Goal: Transaction & Acquisition: Purchase product/service

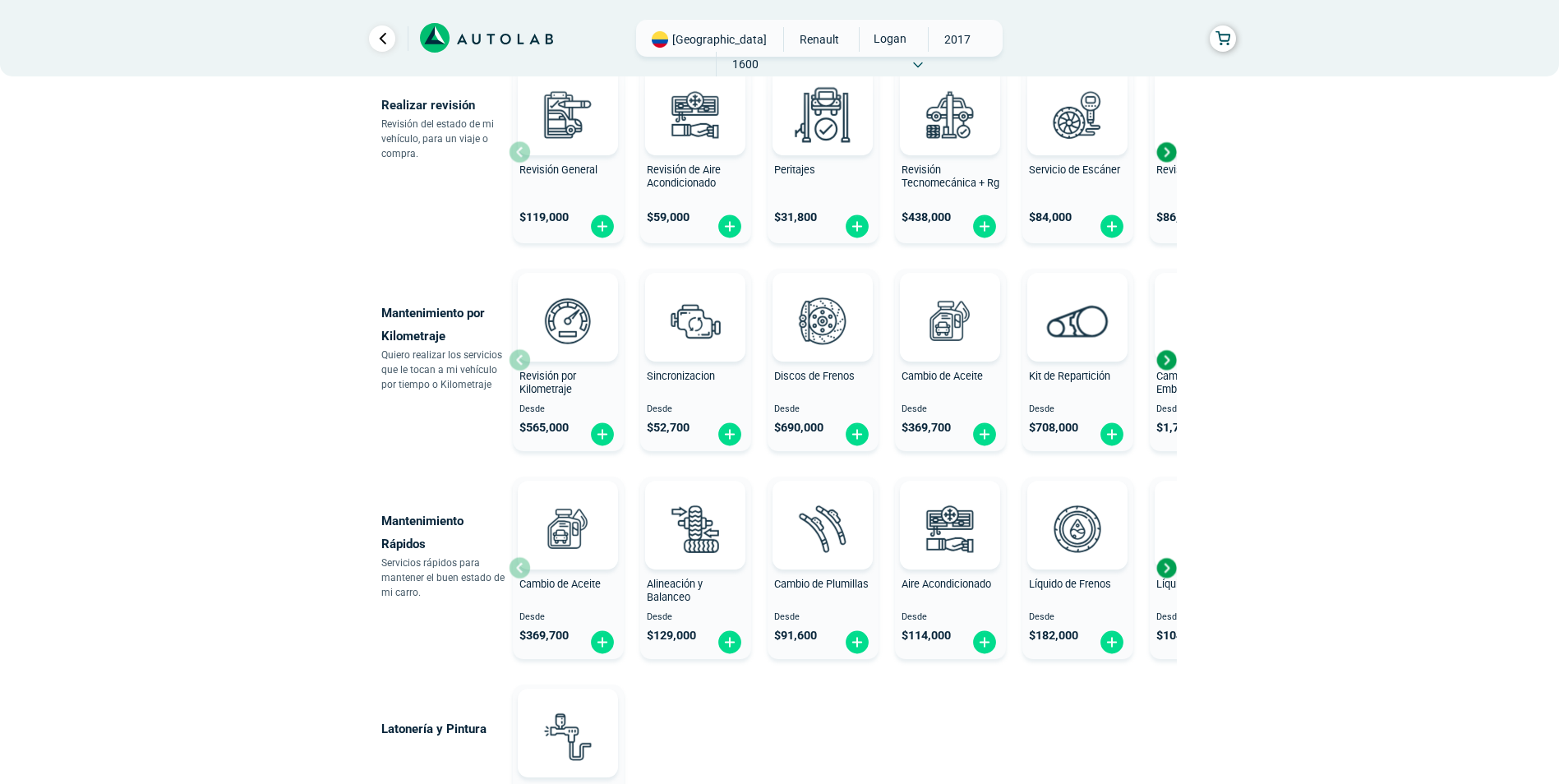
scroll to position [657, 0]
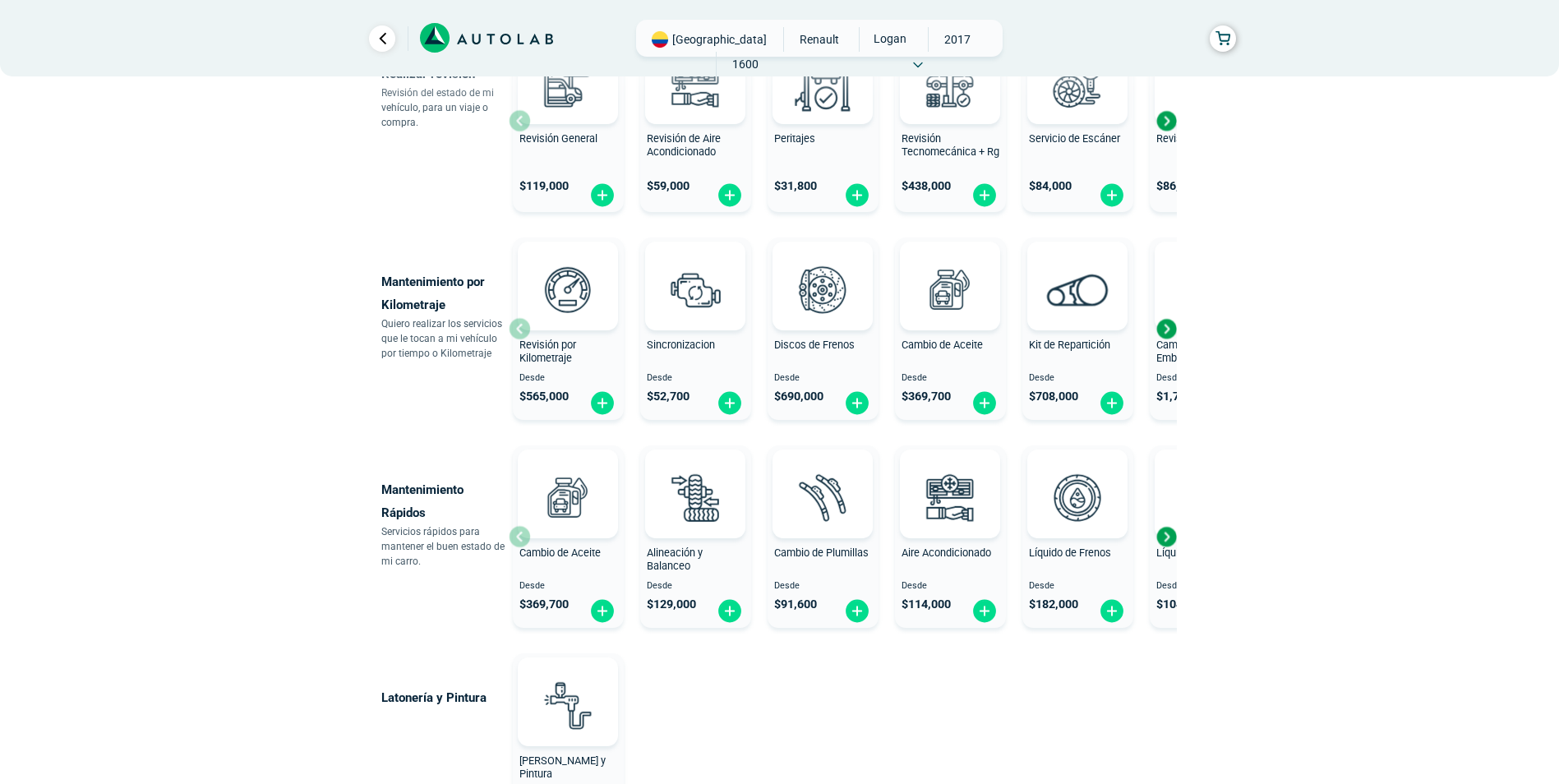
click at [1166, 535] on div "Next slide" at bounding box center [1166, 537] width 25 height 25
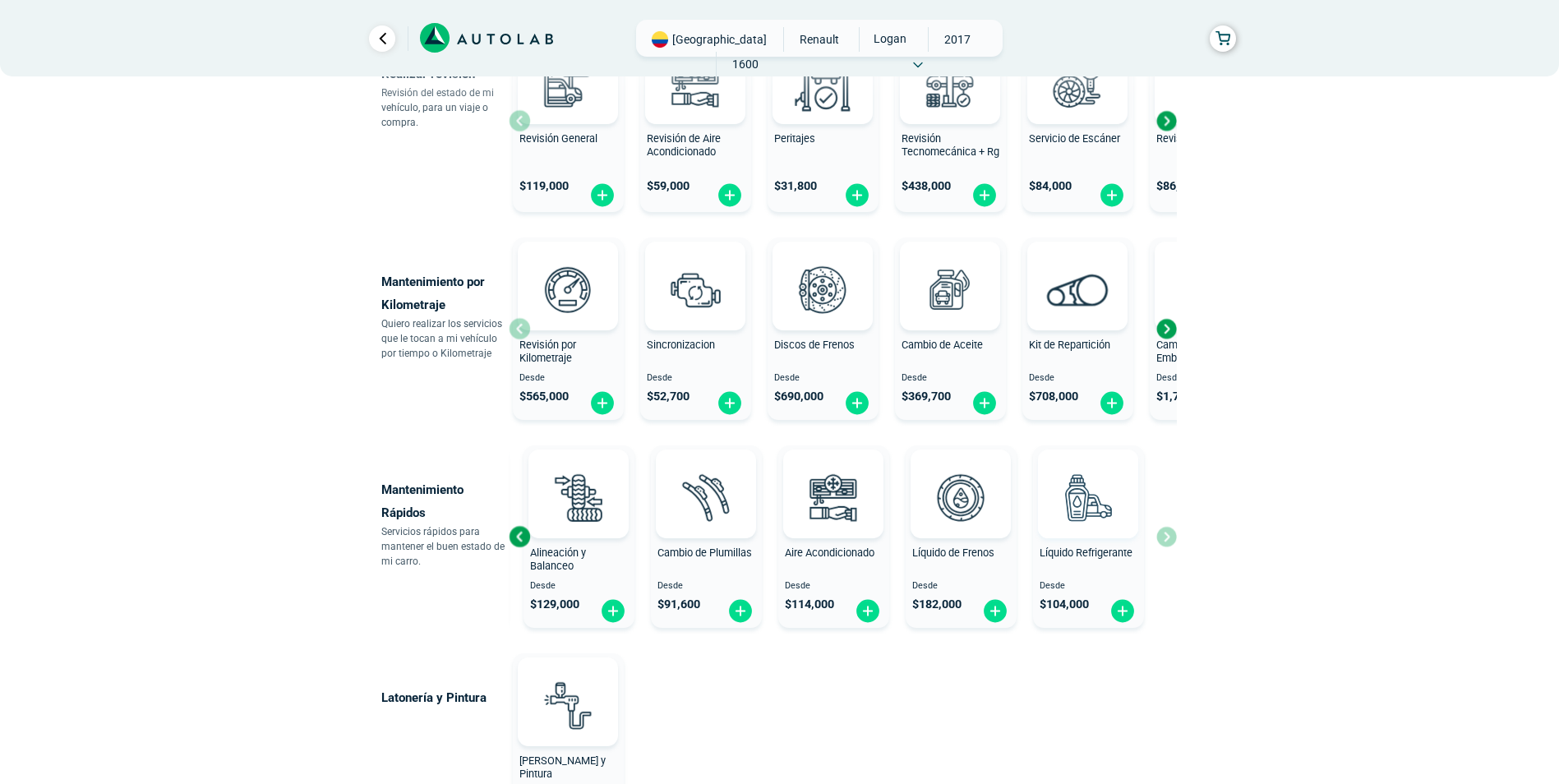
click at [1080, 526] on img at bounding box center [1087, 496] width 72 height 72
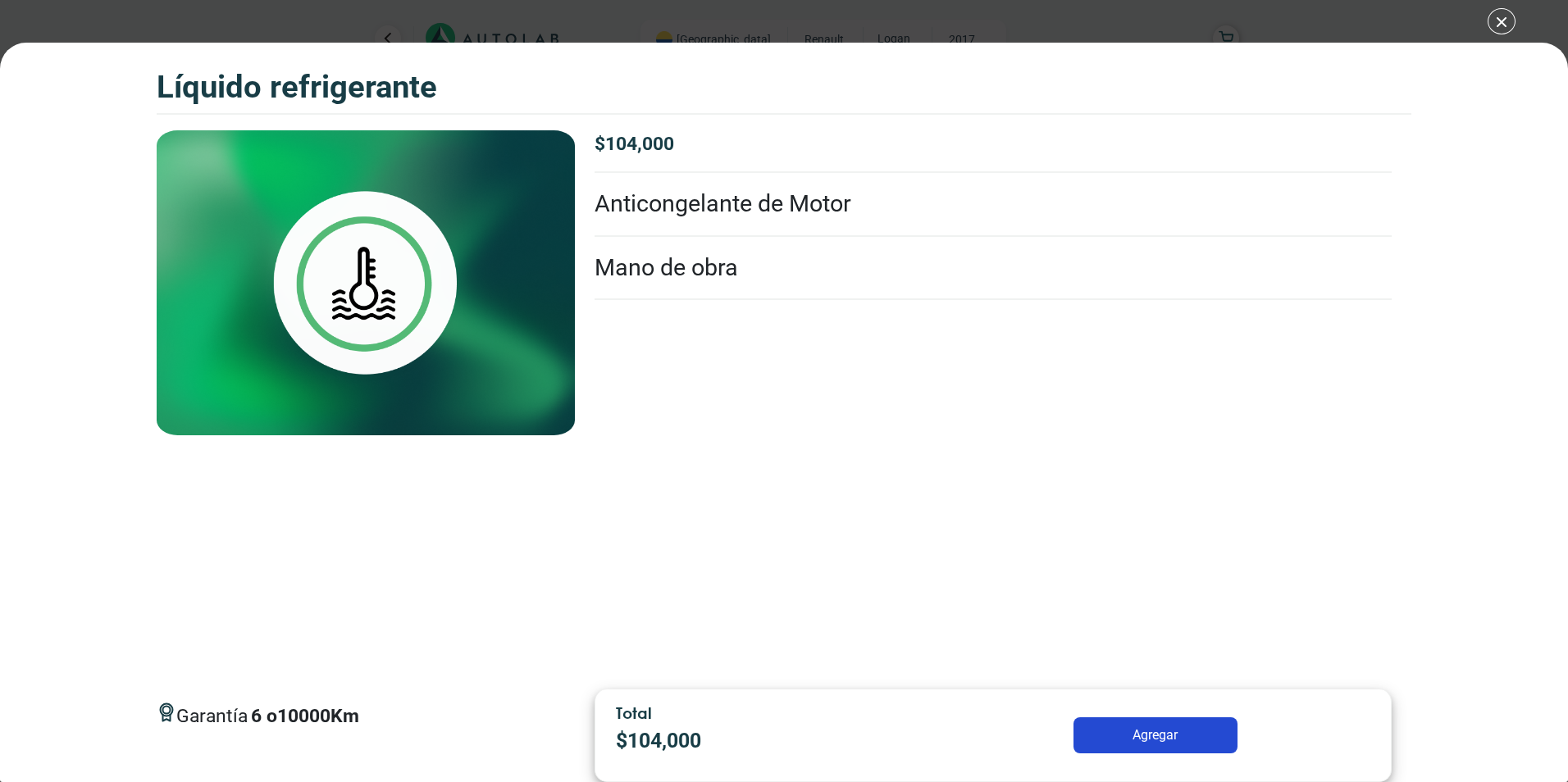
click at [850, 206] on li "Anticongelante de Motor" at bounding box center [993, 204] width 797 height 63
click at [1499, 19] on div "Líquido Refrigerante Líquido Refrigerante Garantía 6" at bounding box center [784, 391] width 1568 height 782
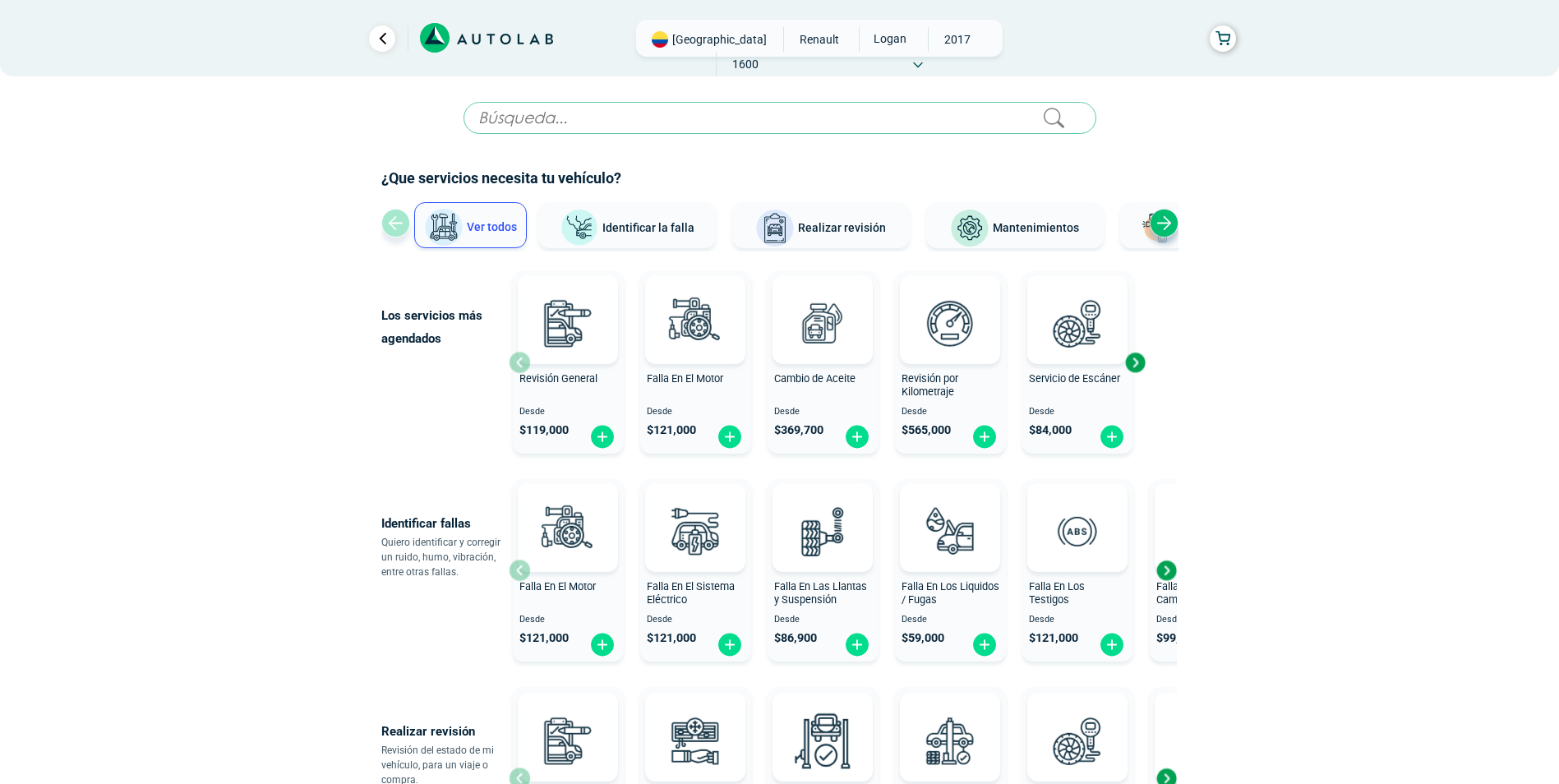
click at [893, 239] on button "Realizar revisión" at bounding box center [821, 225] width 177 height 46
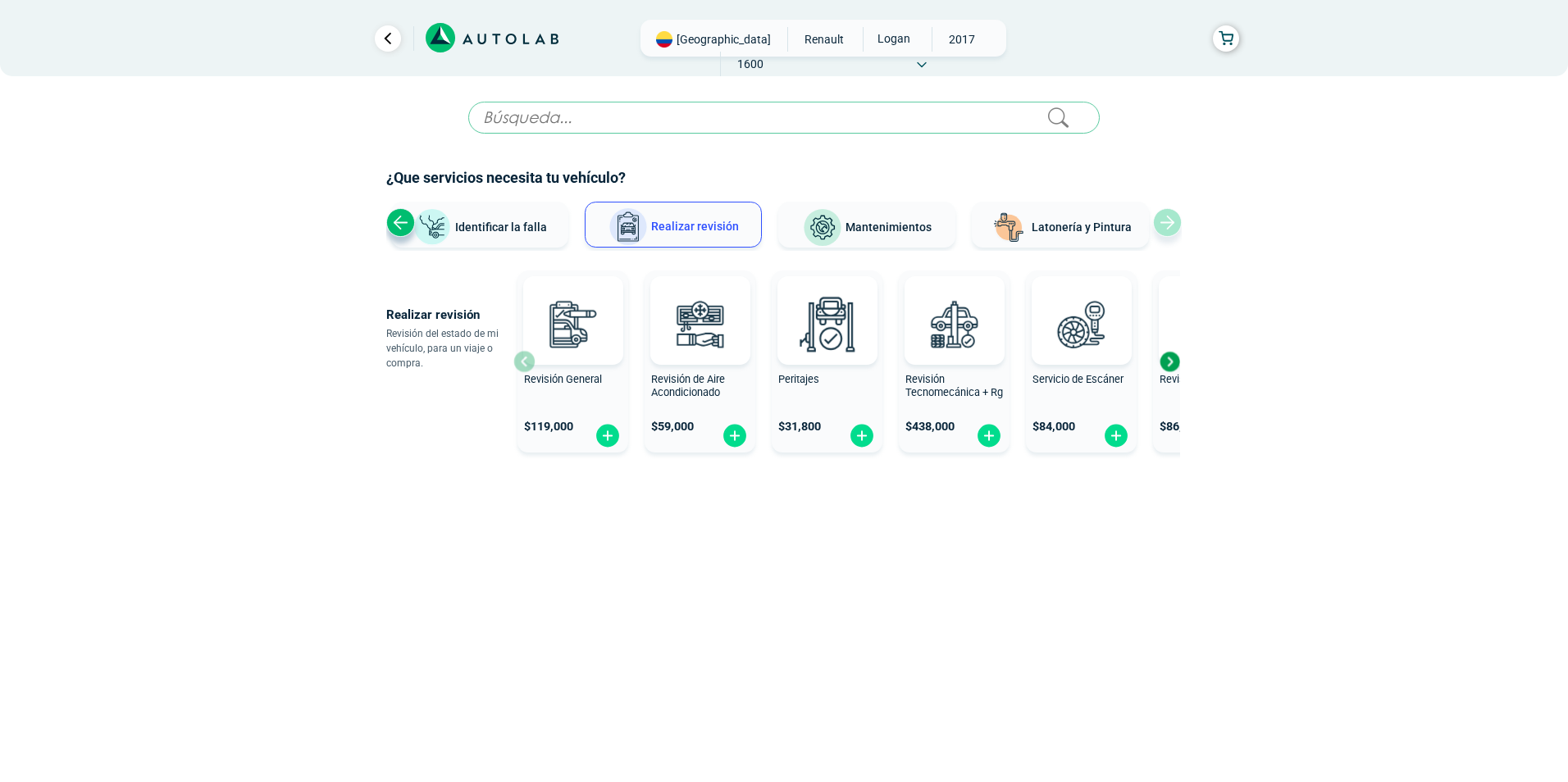
click at [892, 238] on button "Mantenimientos" at bounding box center [867, 225] width 177 height 46
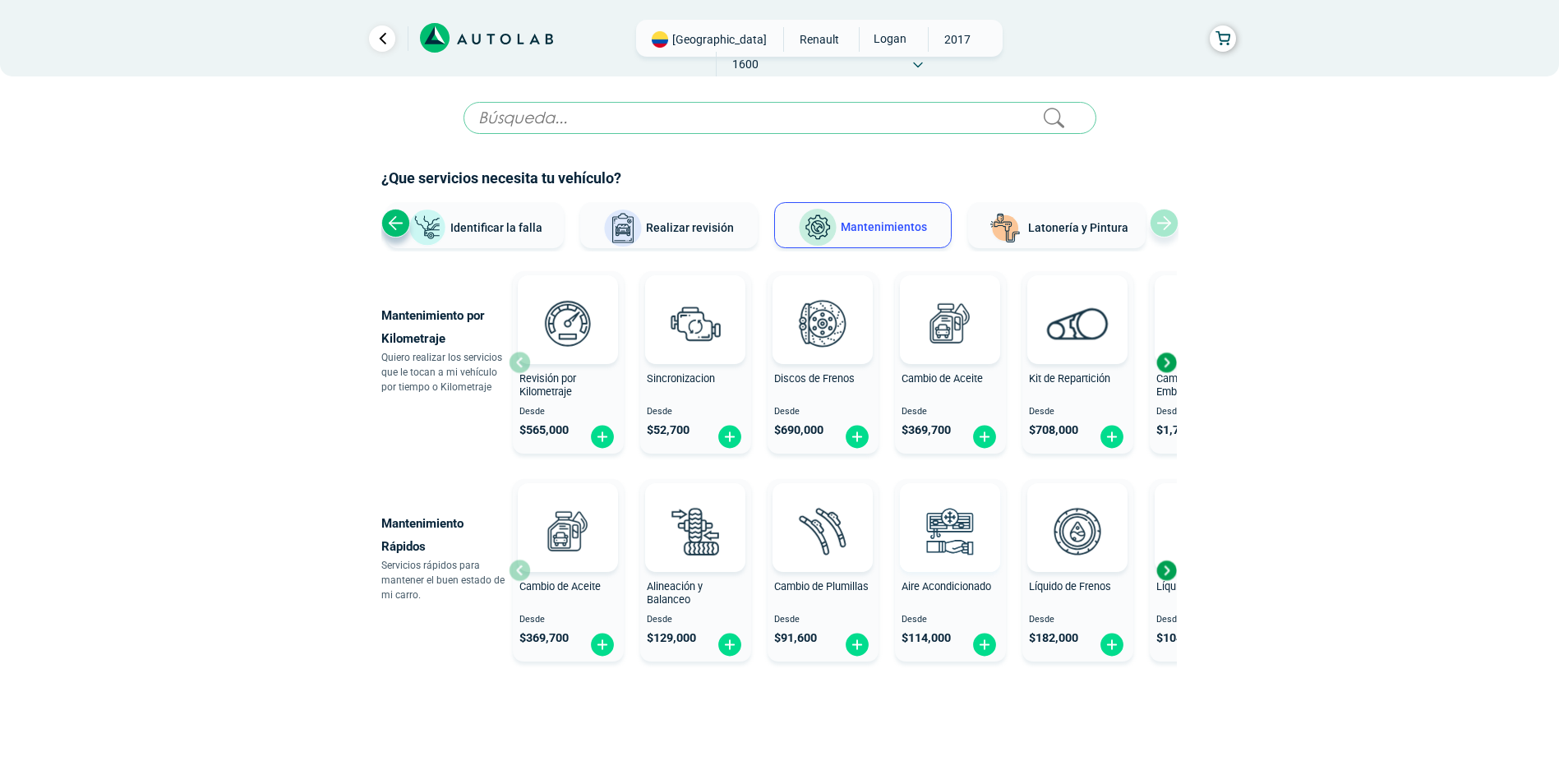
click at [951, 521] on img at bounding box center [950, 530] width 72 height 72
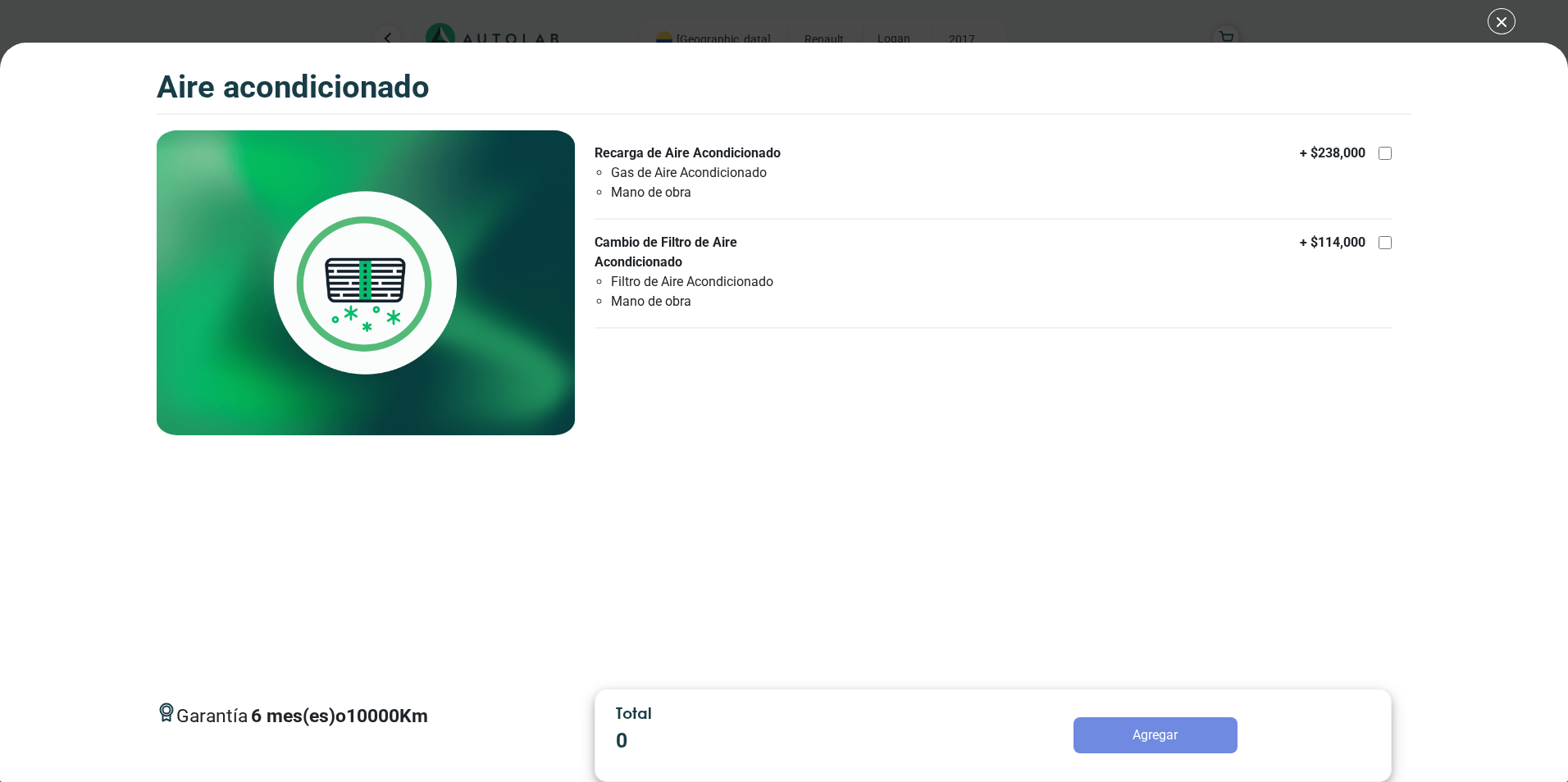
click at [1500, 28] on div "Aire Acondicionado Aire Acondicionado Garantía 6 10000" at bounding box center [784, 391] width 1568 height 782
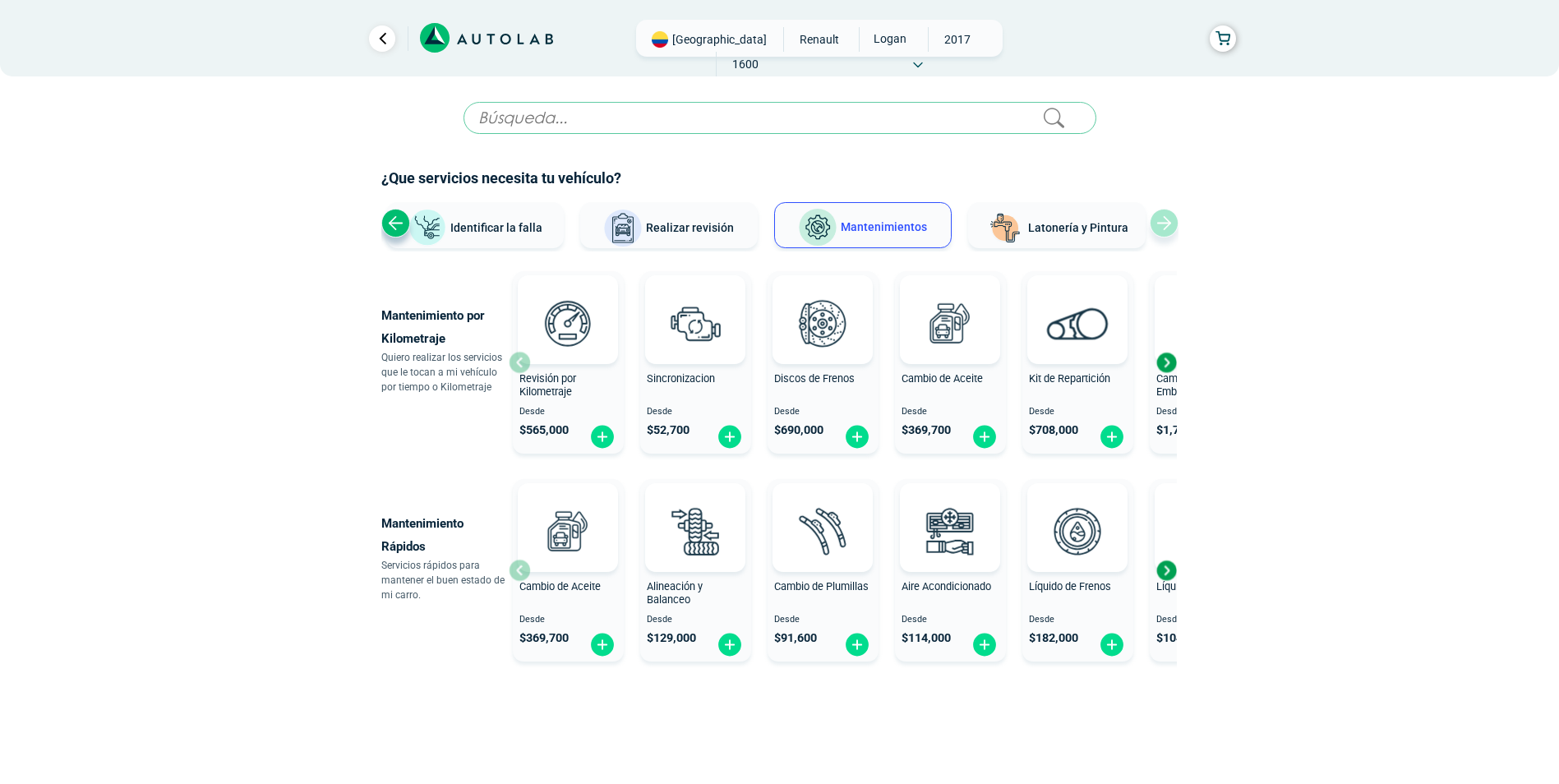
click at [1108, 237] on button "Latonería y Pintura" at bounding box center [1057, 225] width 177 height 46
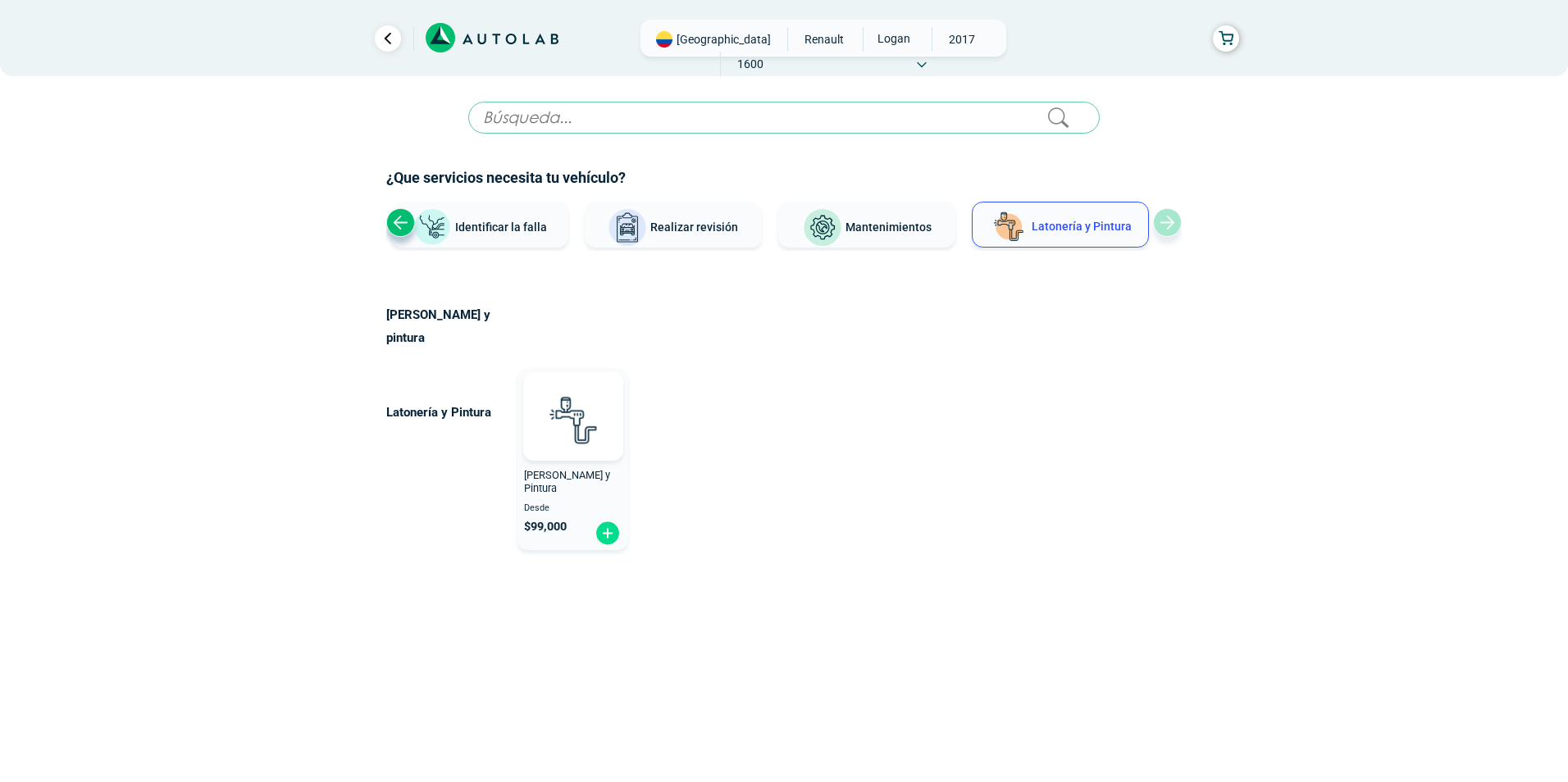
click at [1159, 225] on div "Ver todos Identificar la falla Realizar revisión Mantenimientos Latonería y Pin…" at bounding box center [784, 226] width 796 height 49
click at [919, 210] on button "Mantenimientos" at bounding box center [867, 225] width 177 height 46
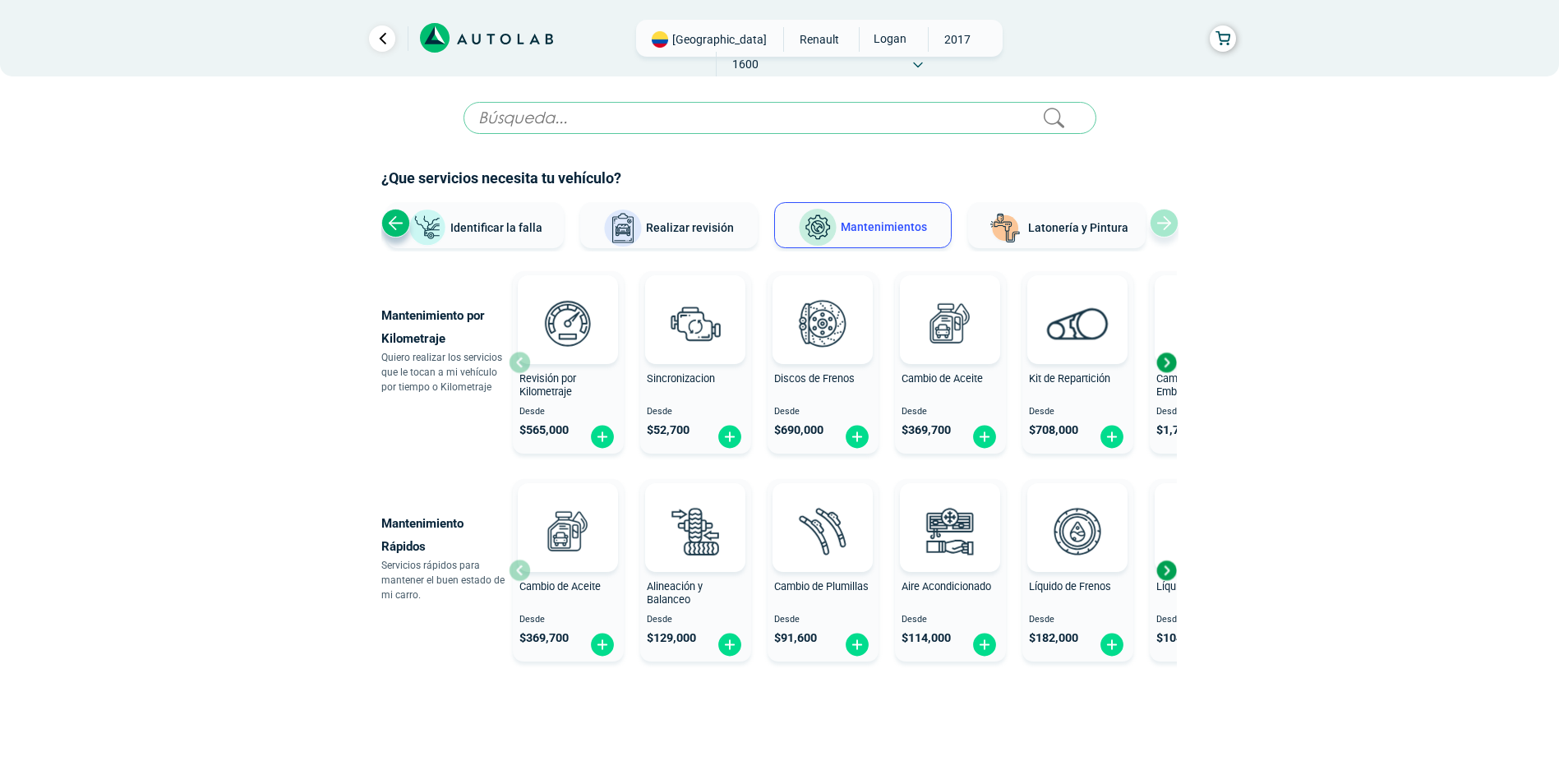
click at [642, 238] on img at bounding box center [623, 229] width 40 height 40
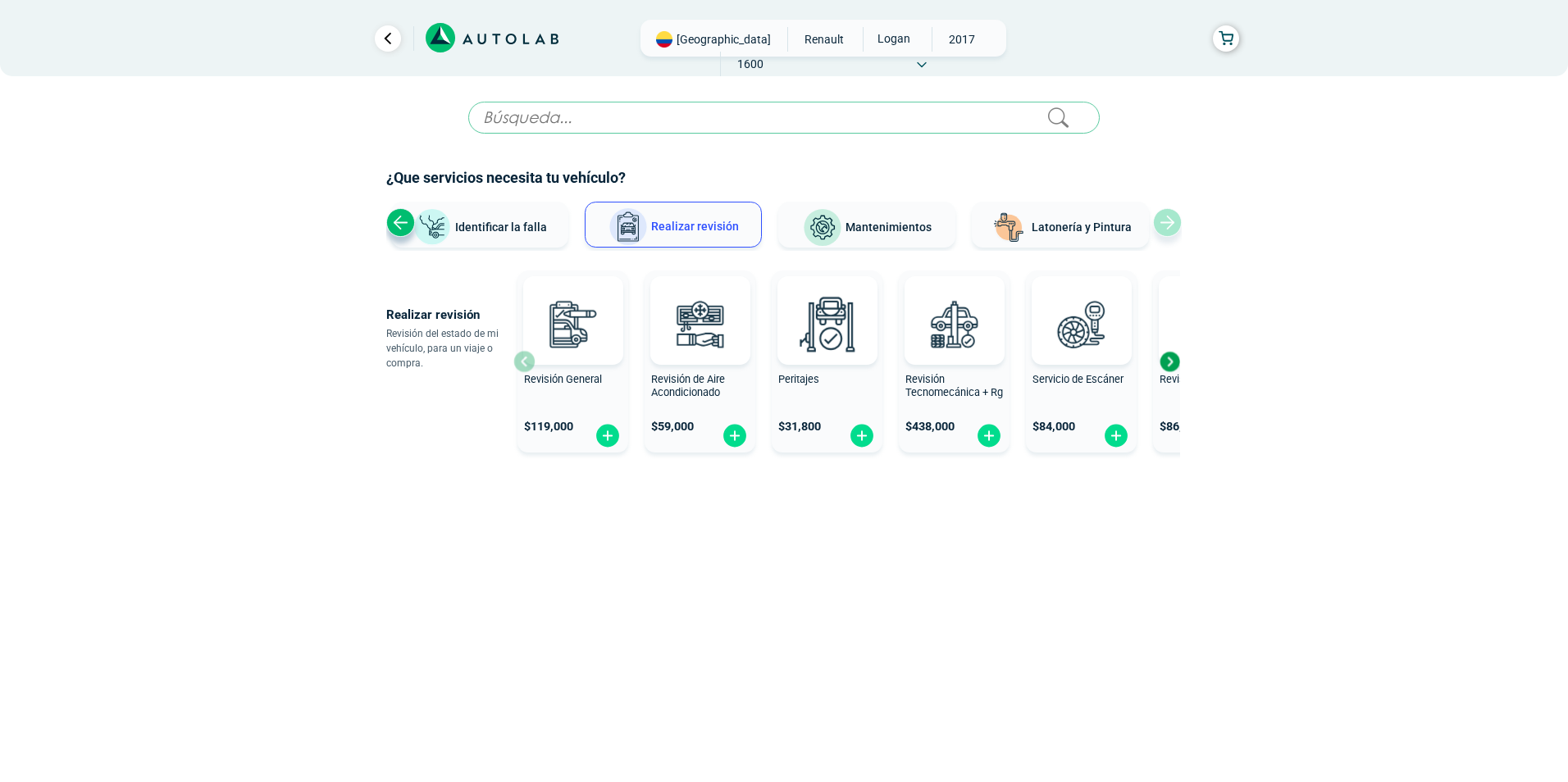
click at [518, 228] on span "Identificar la falla" at bounding box center [500, 226] width 92 height 13
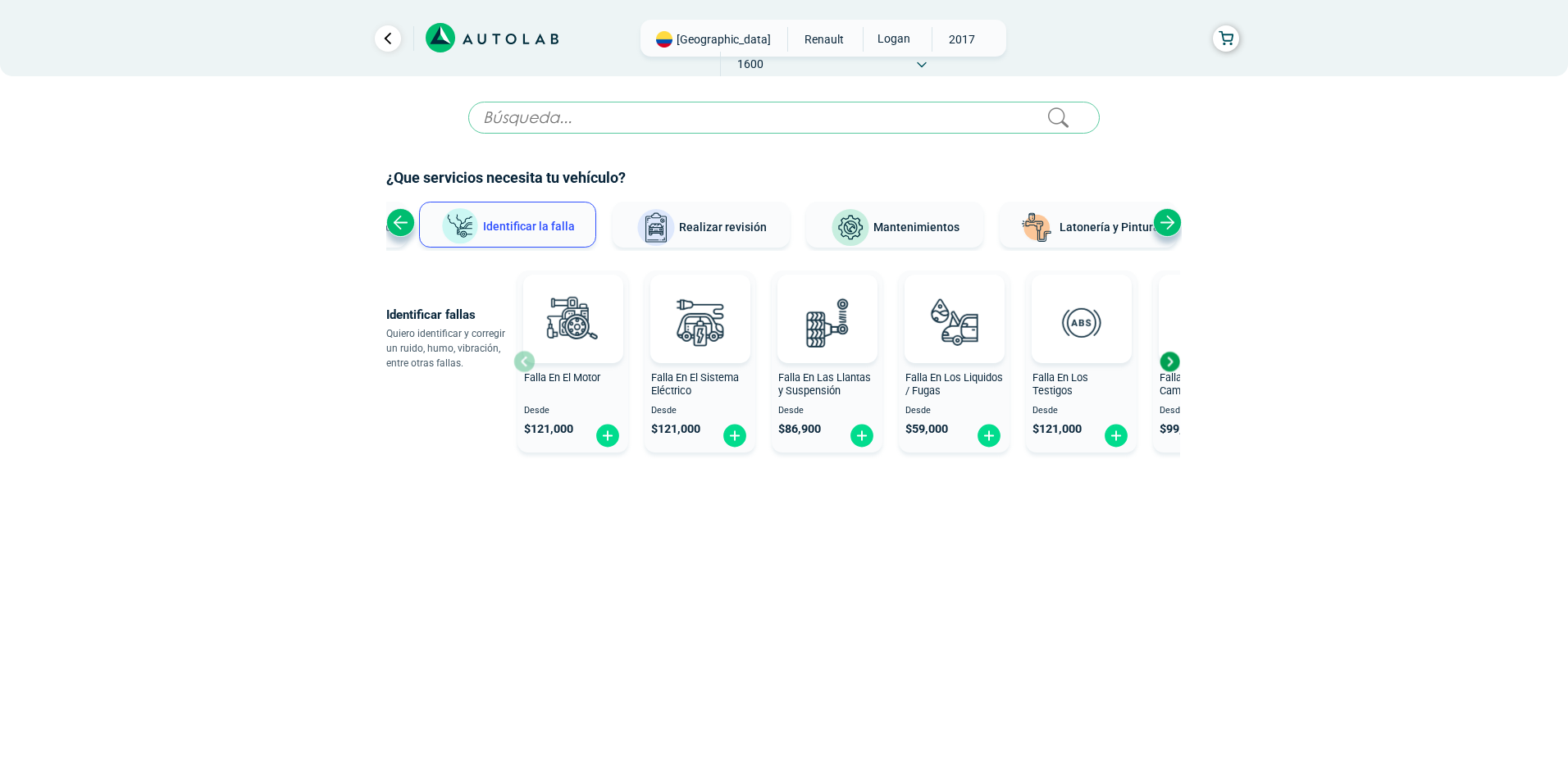
click at [1166, 222] on div "Next slide" at bounding box center [1167, 222] width 29 height 29
click at [1166, 222] on div "Ver todos Identificar la falla Realizar revisión Mantenimientos Latonería y Pin…" at bounding box center [784, 226] width 796 height 49
click at [404, 227] on div "Previous slide" at bounding box center [400, 222] width 29 height 29
click at [403, 223] on div "Previous slide" at bounding box center [400, 222] width 29 height 29
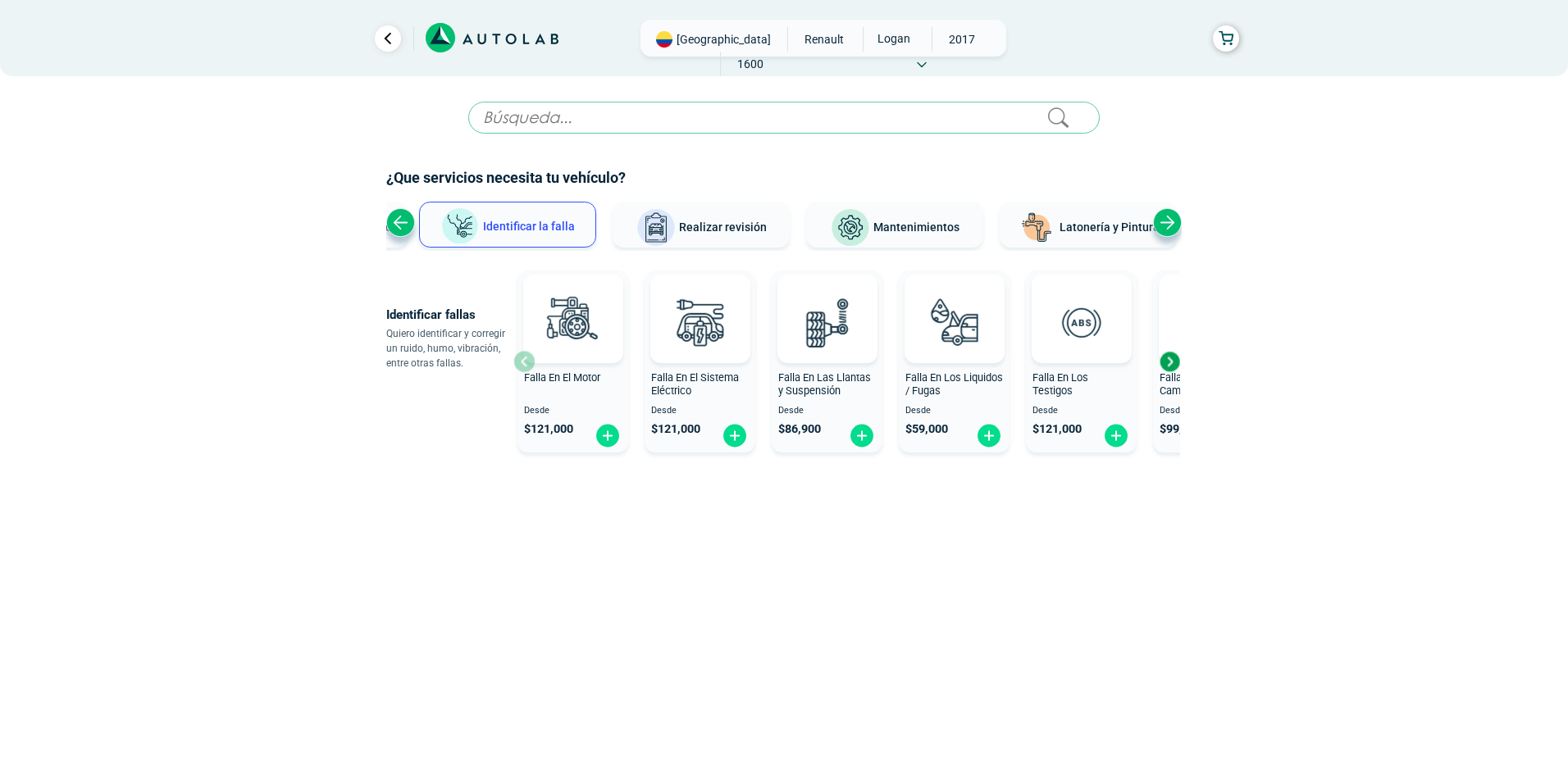
click at [403, 223] on div "Ver todos Identificar la falla Realizar revisión Mantenimientos Latonería y Pin…" at bounding box center [784, 226] width 796 height 49
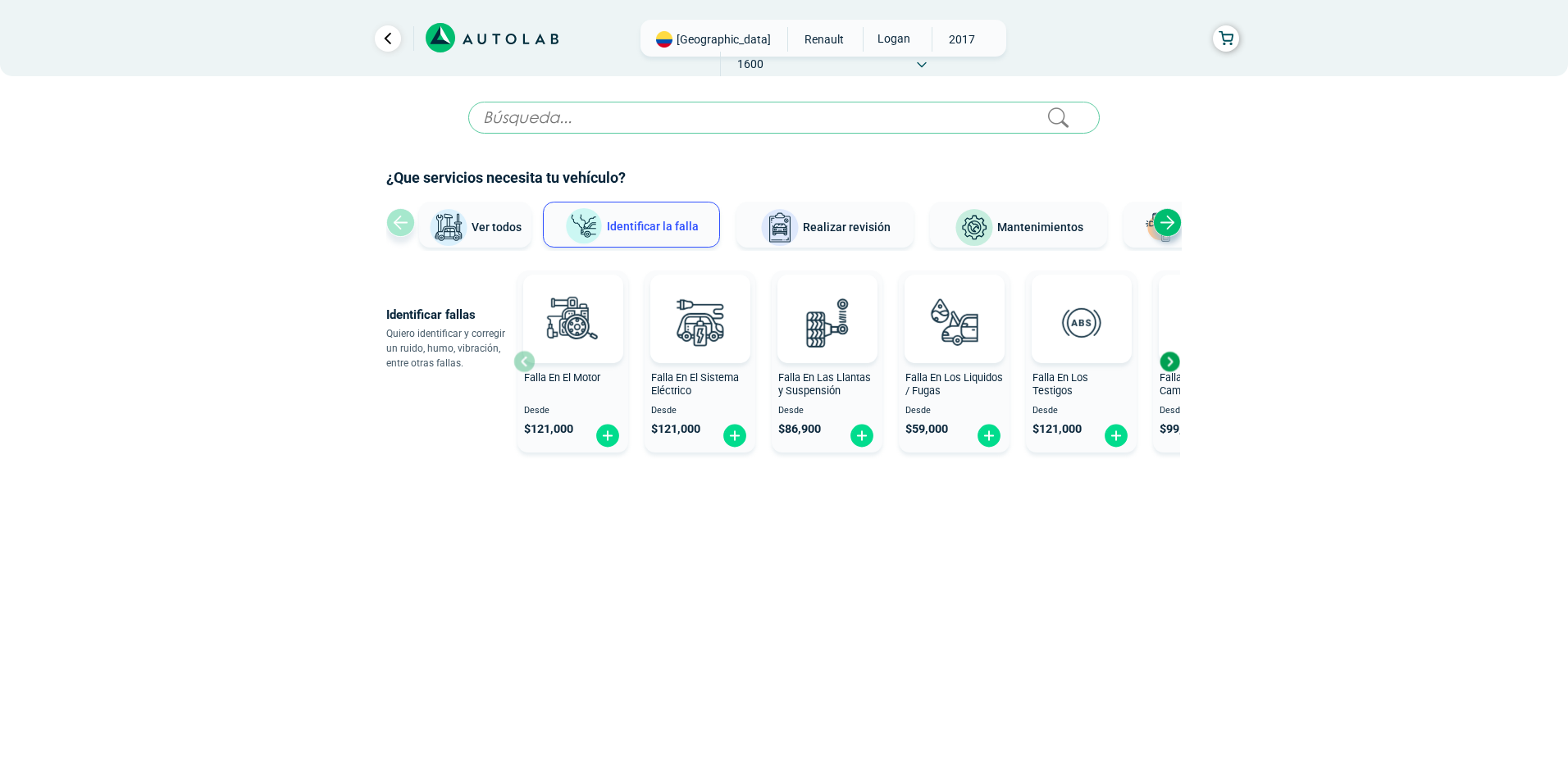
click at [403, 223] on div "Ver todos Identificar la falla Realizar revisión Mantenimientos Latonería y Pin…" at bounding box center [784, 226] width 796 height 49
click at [485, 222] on span "Ver todos" at bounding box center [496, 227] width 50 height 13
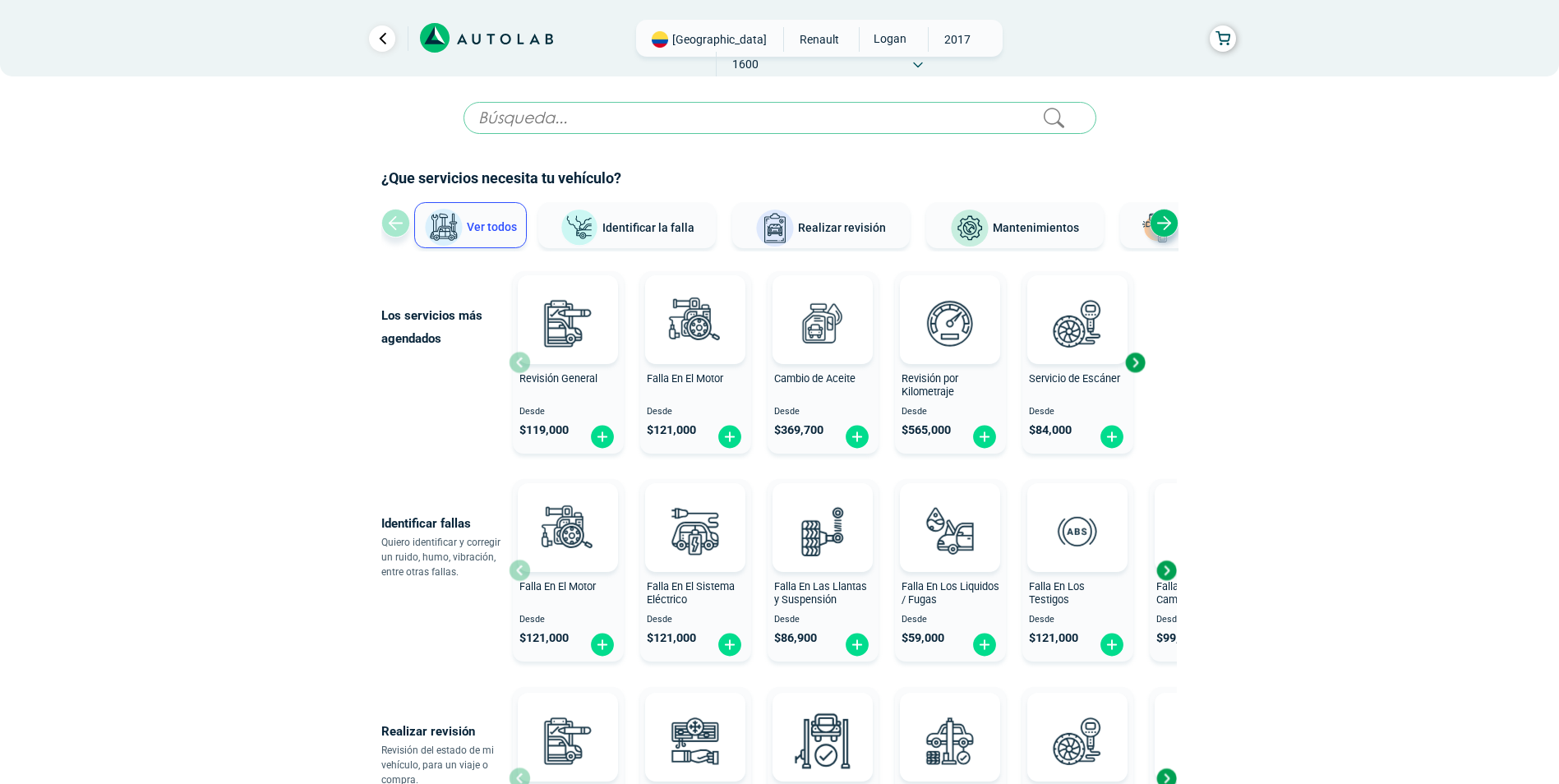
click at [842, 240] on button "Realizar revisión" at bounding box center [821, 225] width 177 height 46
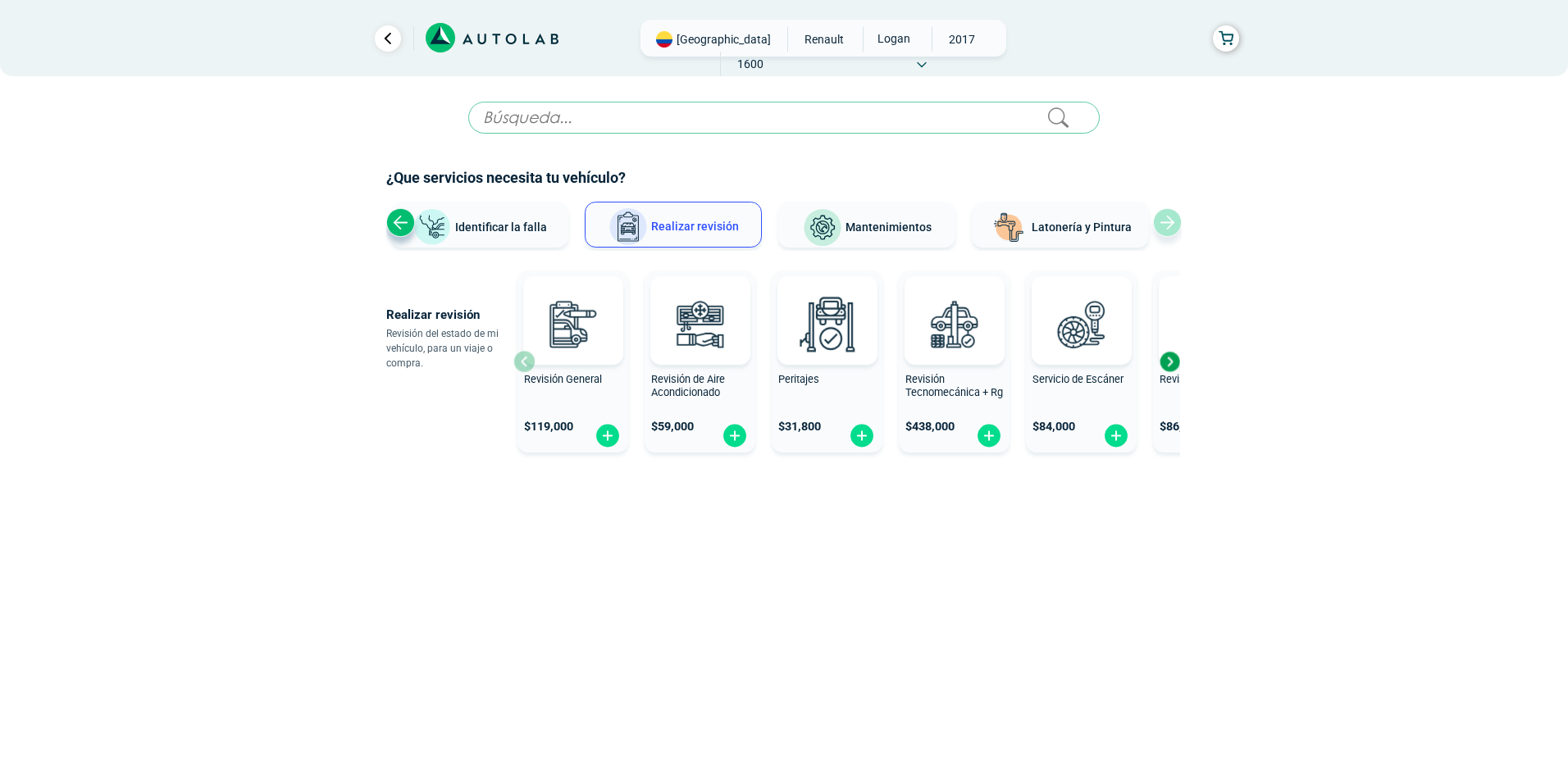
click at [1167, 355] on div "Next slide" at bounding box center [1169, 361] width 25 height 25
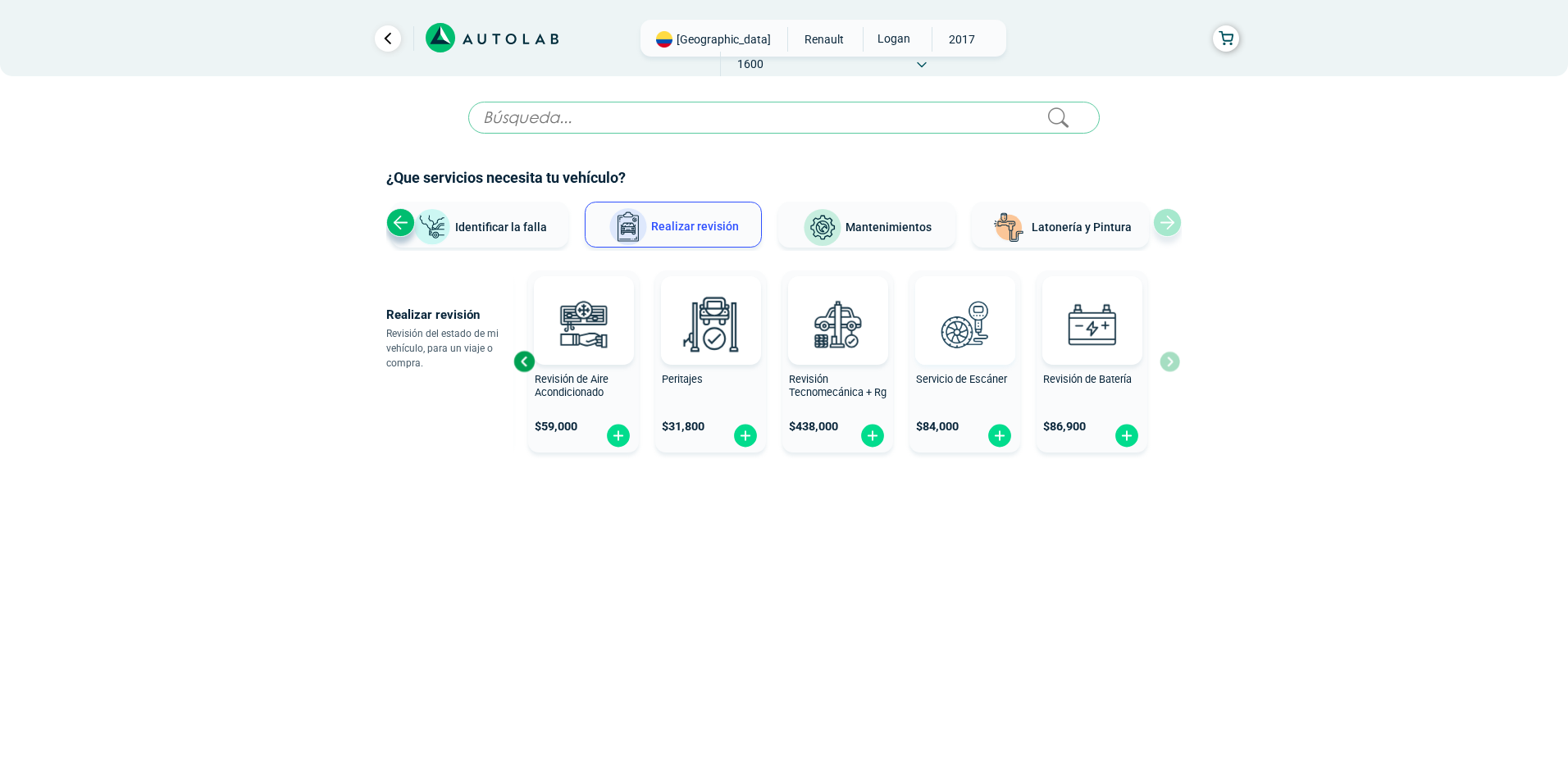
click at [935, 317] on img at bounding box center [963, 323] width 72 height 72
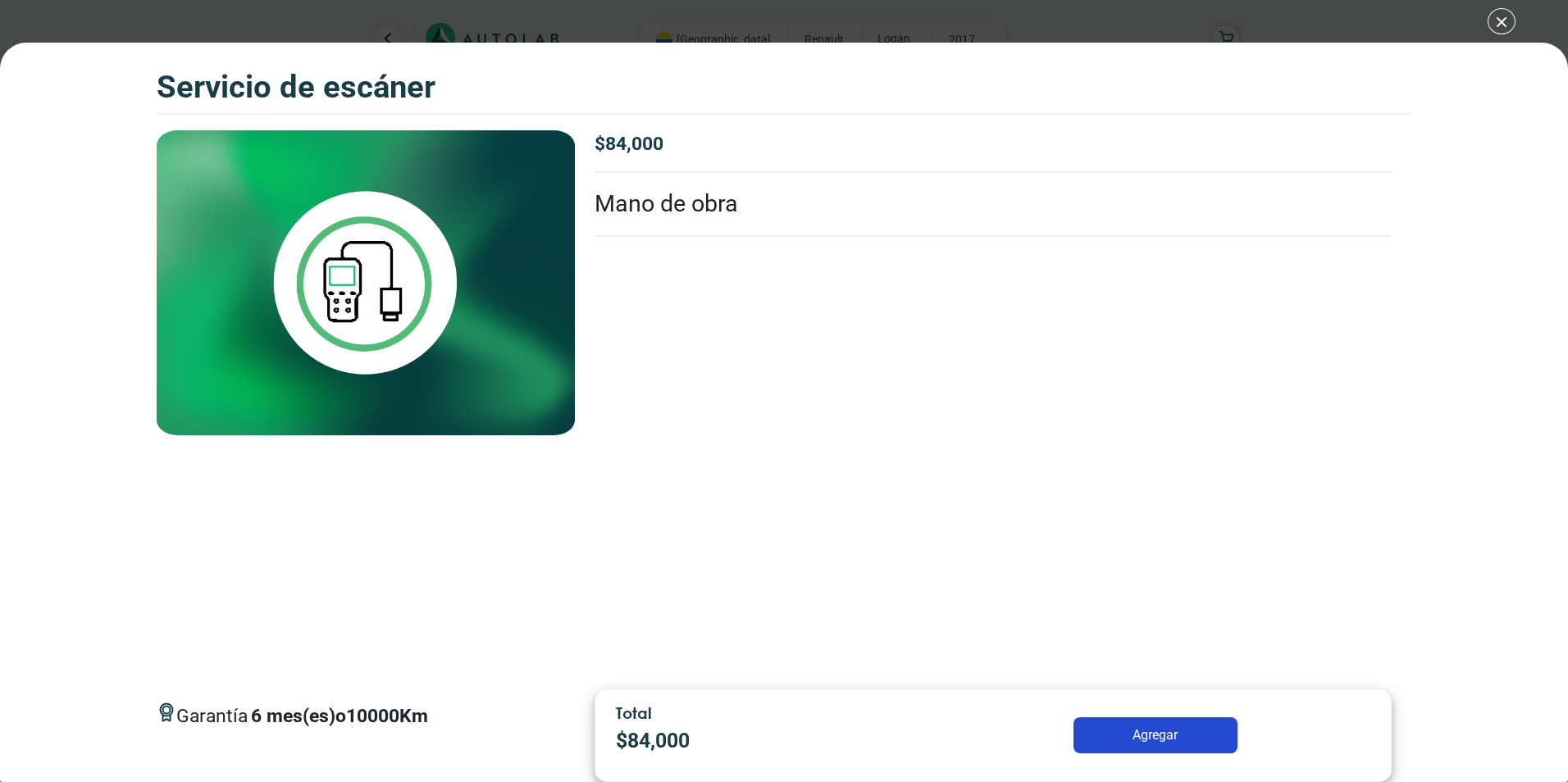
click at [862, 195] on li "Mano de obra" at bounding box center [993, 204] width 797 height 63
click at [752, 202] on li "Mano de obra" at bounding box center [993, 204] width 797 height 63
click at [1489, 20] on div "Servicio de escáner Servicio de escáner Garantía 6" at bounding box center [784, 391] width 1568 height 782
